Goal: Task Accomplishment & Management: Manage account settings

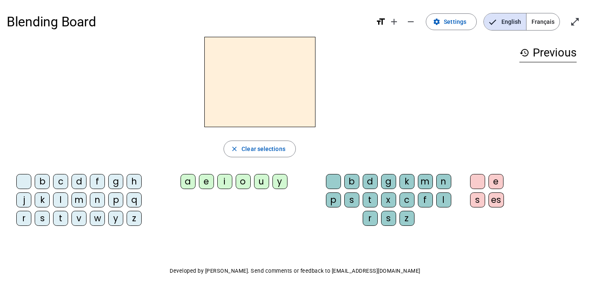
click at [543, 20] on span "Français" at bounding box center [542, 21] width 33 height 17
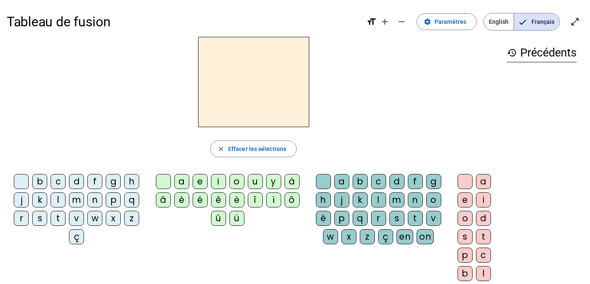
click at [499, 24] on span "English" at bounding box center [499, 21] width 30 height 17
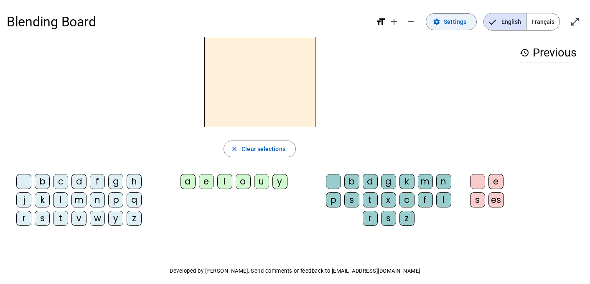
click at [453, 20] on span "Settings" at bounding box center [455, 22] width 23 height 10
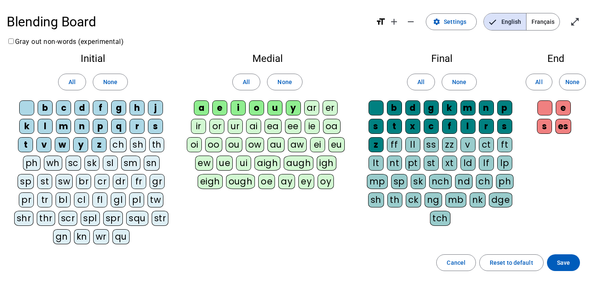
click at [540, 23] on span "Français" at bounding box center [542, 21] width 33 height 17
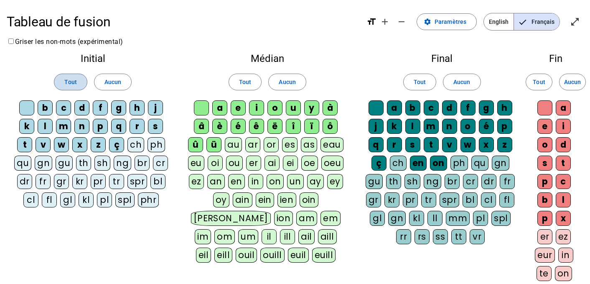
click at [75, 83] on span "Tout" at bounding box center [70, 82] width 12 height 10
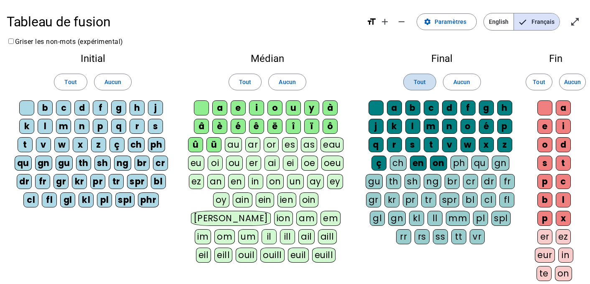
click at [423, 84] on span "Tout" at bounding box center [419, 82] width 12 height 10
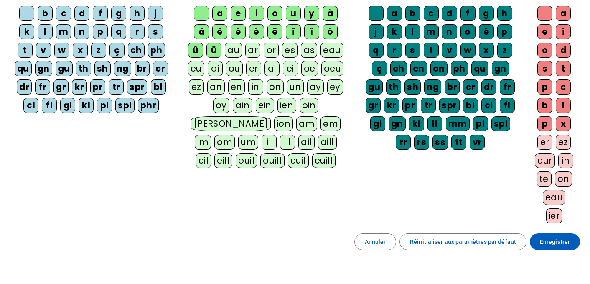
scroll to position [148, 0]
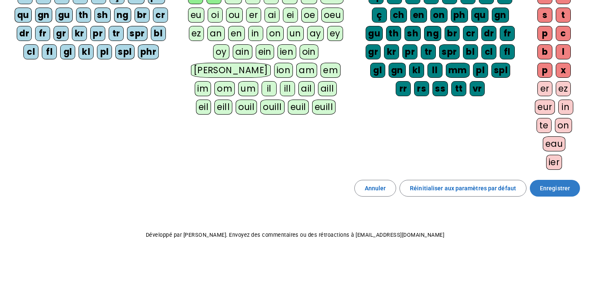
click at [556, 188] on span "Enregistrer" at bounding box center [555, 188] width 30 height 10
